Goal: Task Accomplishment & Management: Manage account settings

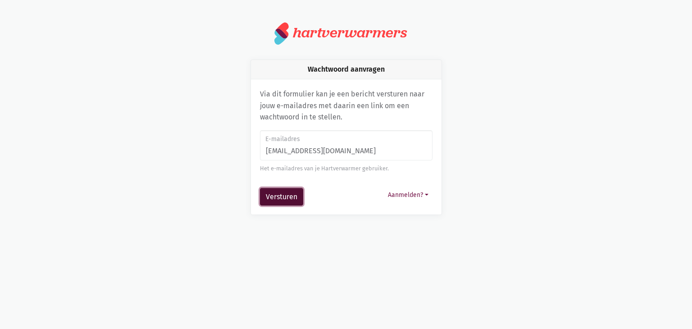
click at [276, 195] on button "Versturen" at bounding box center [281, 197] width 43 height 18
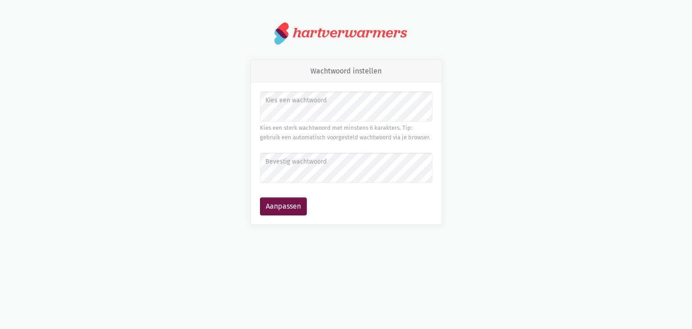
click at [297, 164] on label "Bevestig wachtwoord" at bounding box center [345, 162] width 161 height 10
click at [288, 208] on button "Aanpassen" at bounding box center [283, 206] width 47 height 18
